Goal: Find specific page/section: Find specific page/section

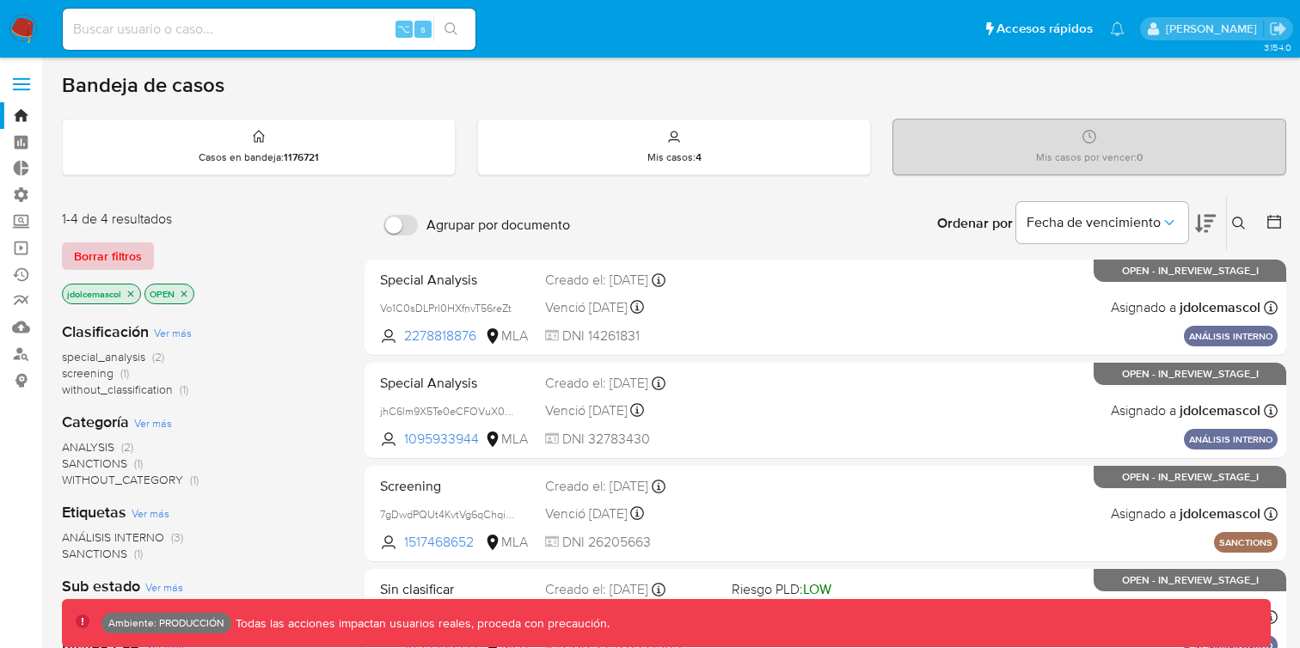
click at [138, 257] on span "Borrar filtros" at bounding box center [108, 256] width 68 height 24
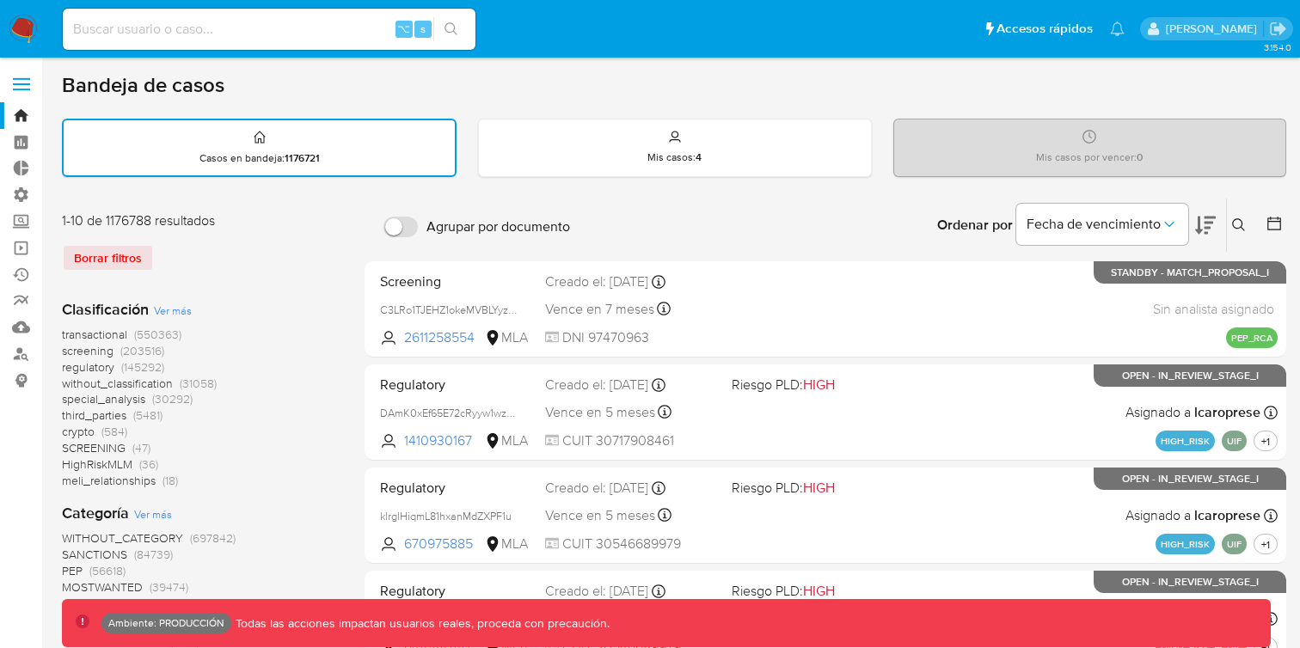
click at [38, 24] on nav "Pausado Ver notificaciones ⌥ s Accesos rápidos Presiona las siguientes teclas p…" at bounding box center [650, 29] width 1300 height 58
click at [30, 31] on img at bounding box center [23, 29] width 29 height 29
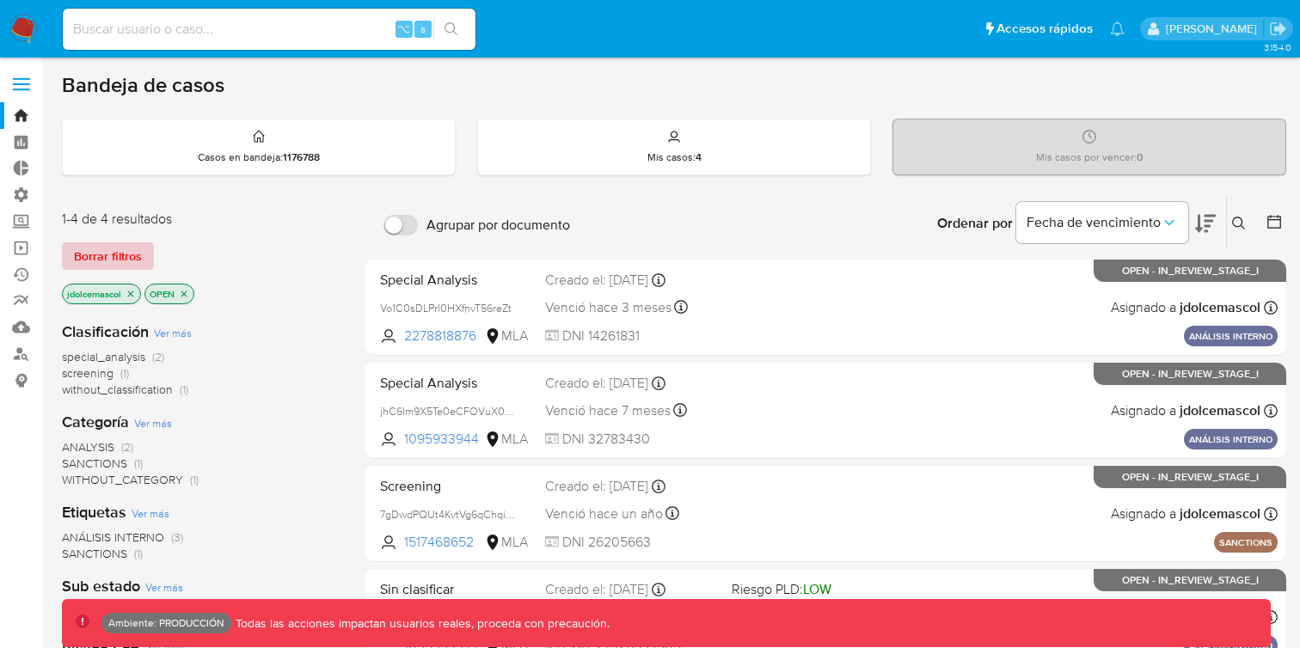
click at [132, 263] on span "Borrar filtros" at bounding box center [108, 256] width 68 height 24
